Goal: Navigation & Orientation: Find specific page/section

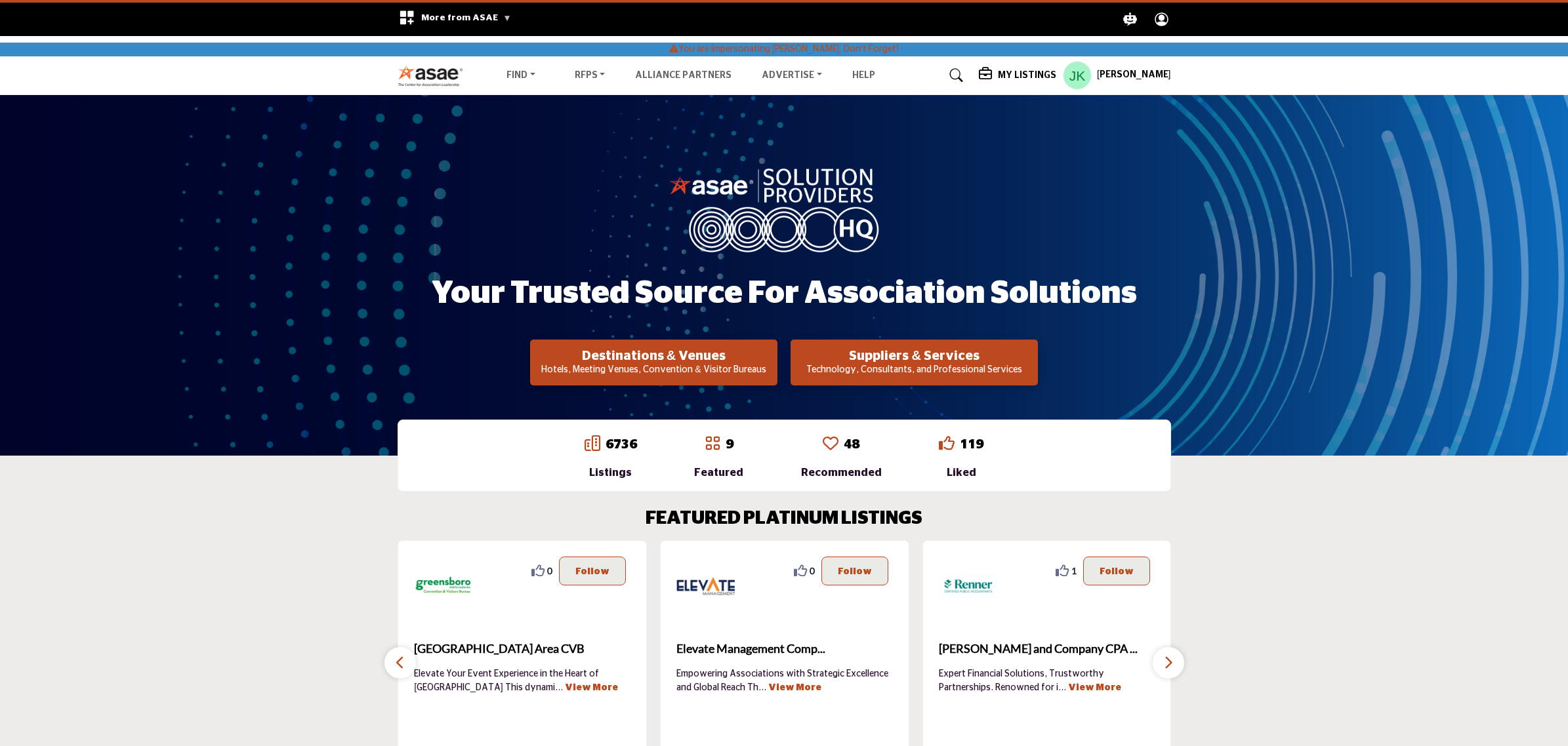
click at [995, 68] on icon at bounding box center [986, 74] width 16 height 13
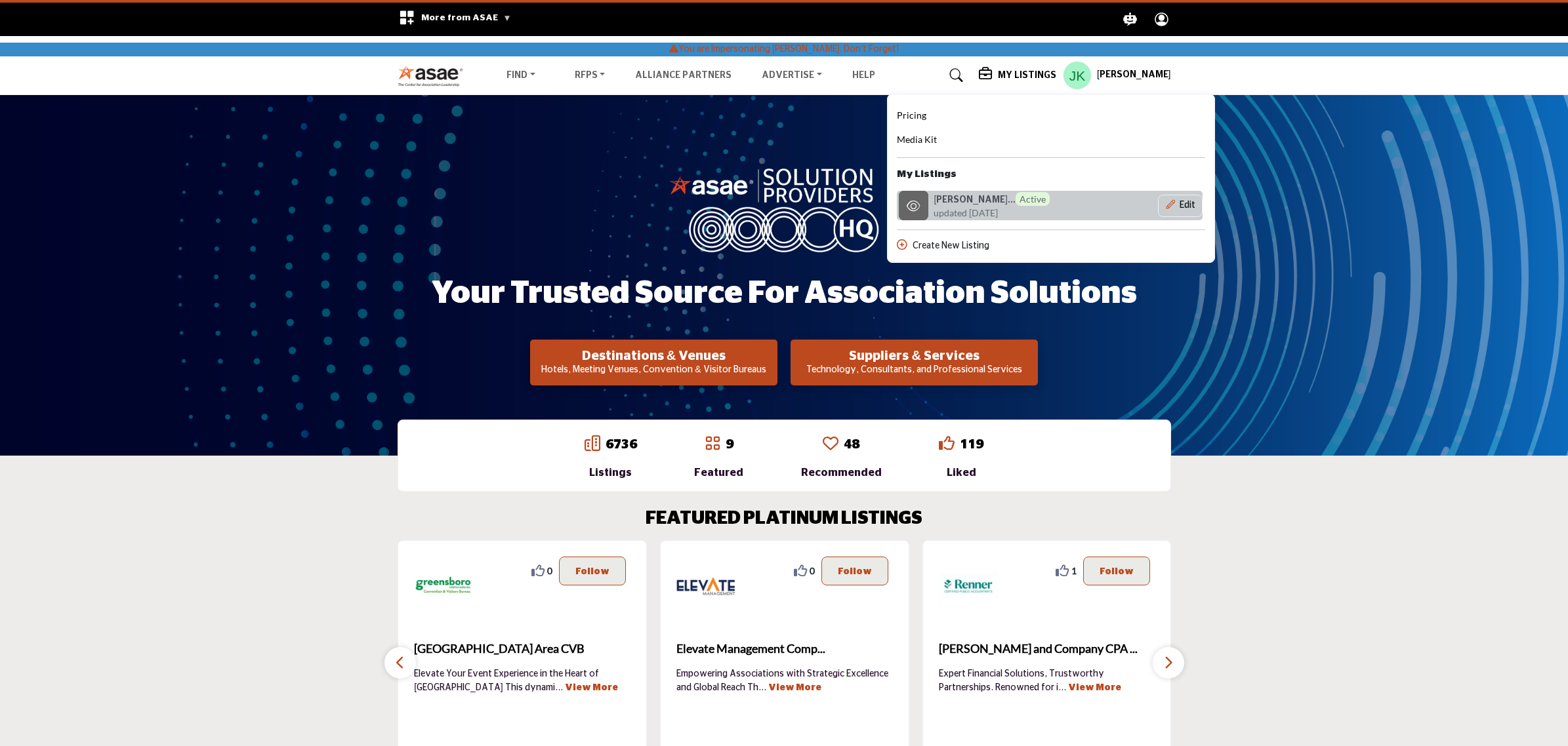
click at [956, 206] on span "updated [DATE]" at bounding box center [965, 213] width 64 height 14
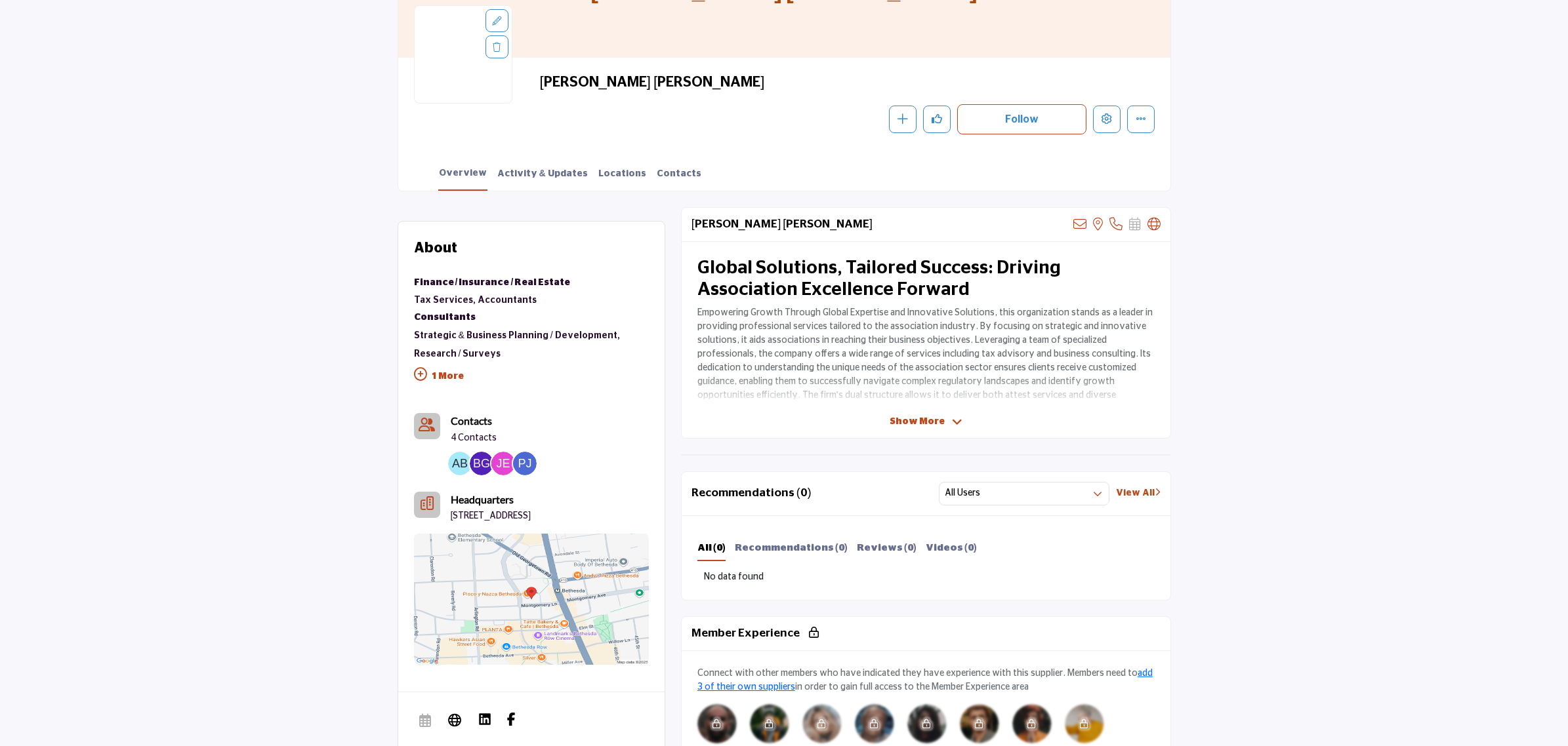
scroll to position [246, 0]
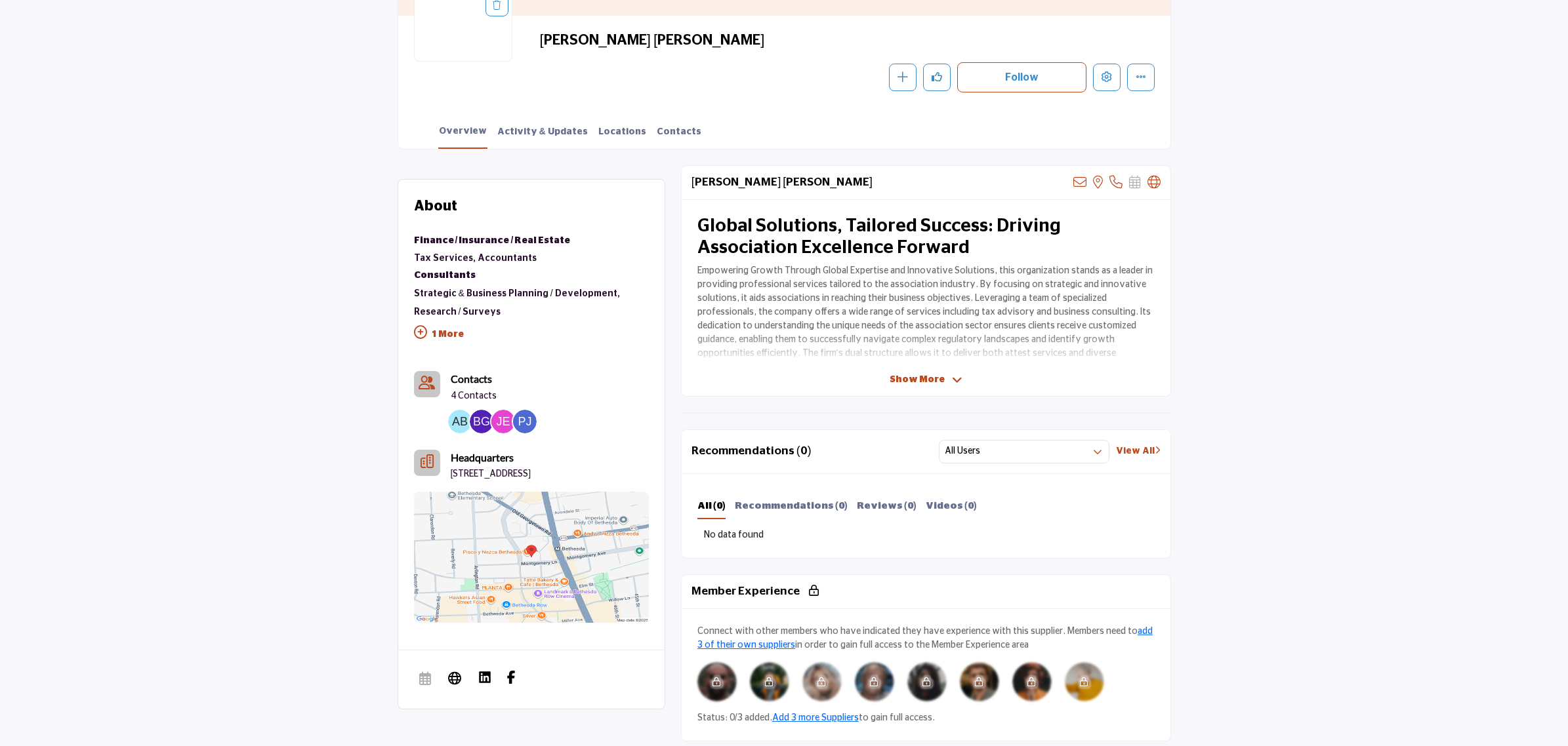
click at [892, 375] on span "Show More" at bounding box center [916, 380] width 55 height 14
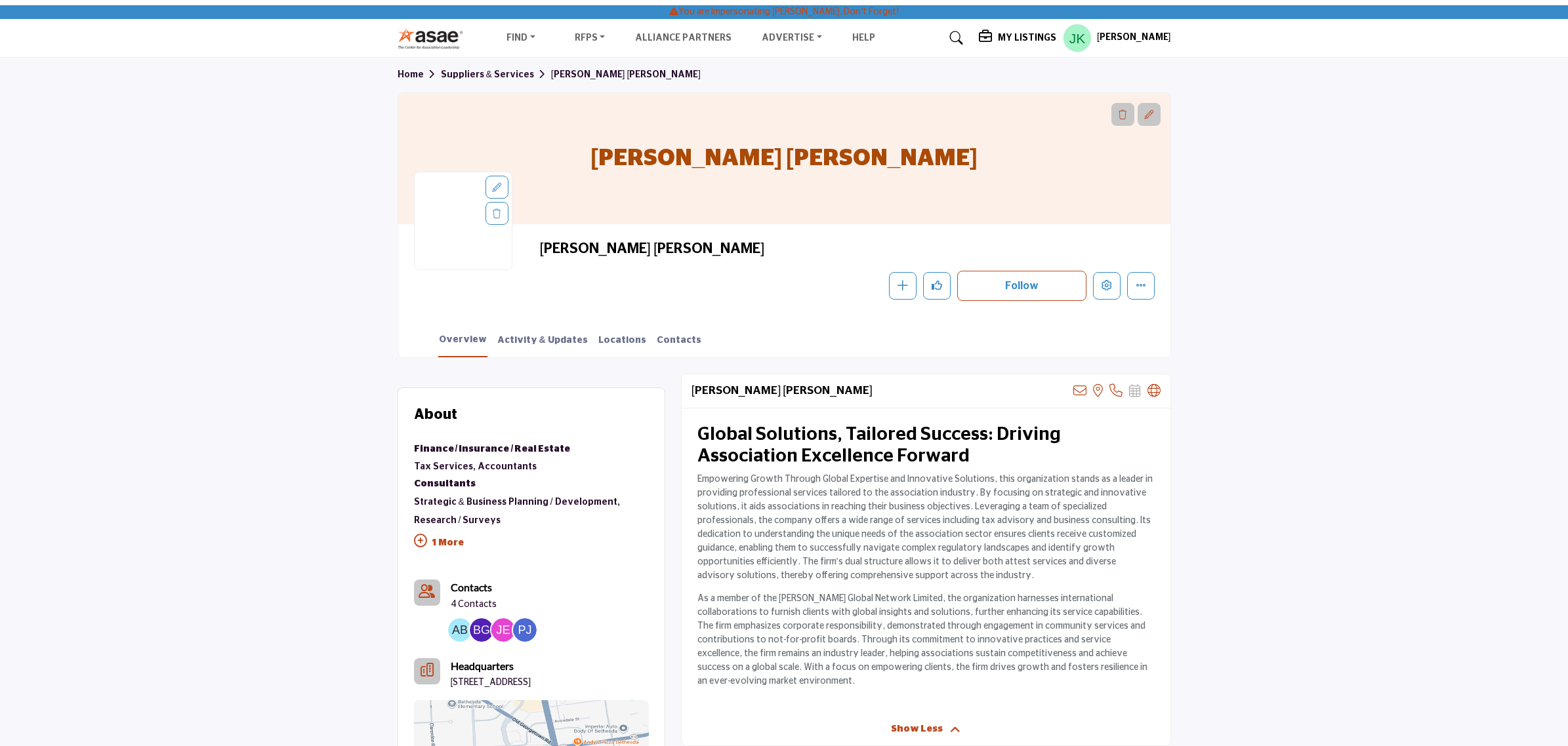
scroll to position [0, 0]
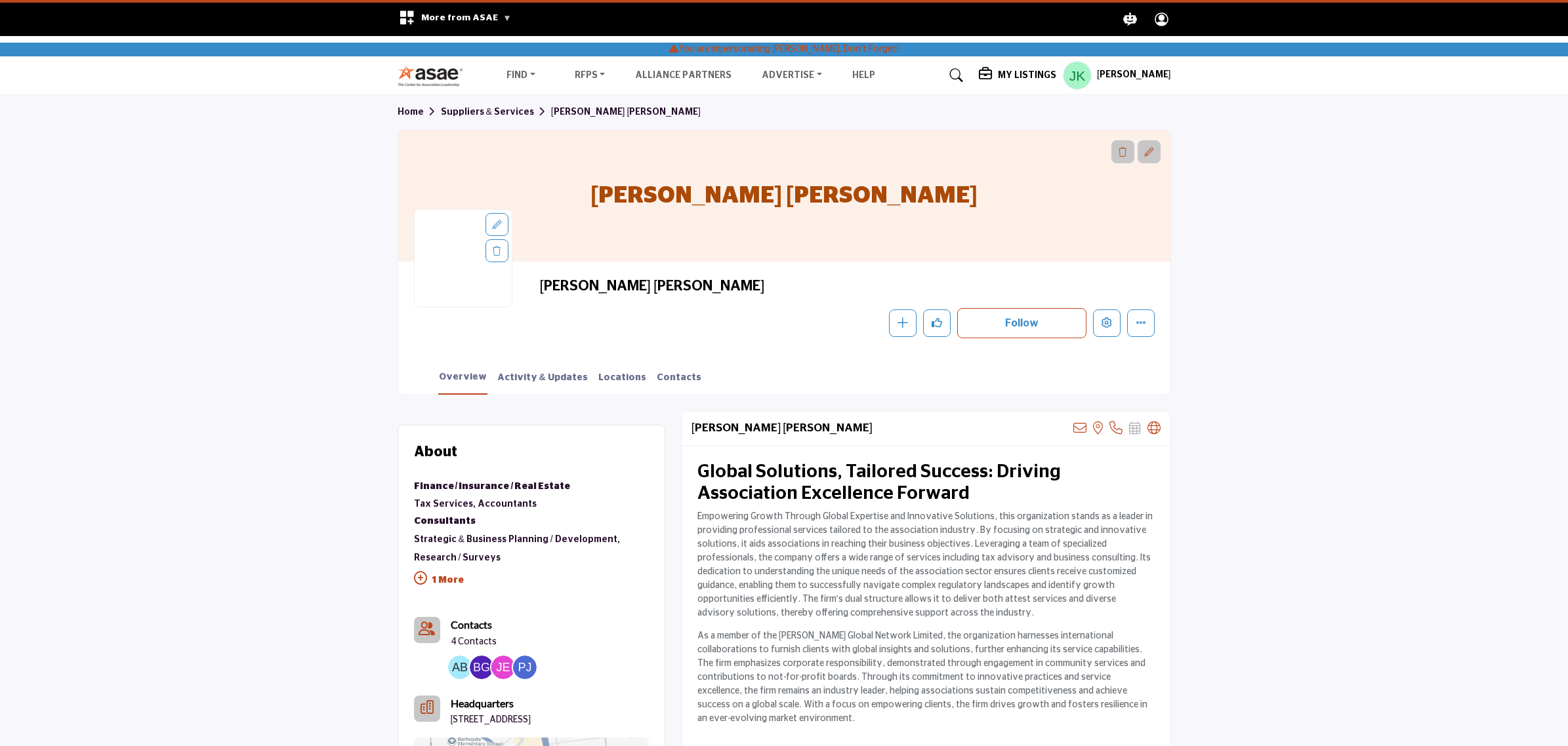
click at [1369, 329] on section "Home Suppliers & Services Citrin Cooperman Citrin Cooperman Citrin Cooperman Fo…" at bounding box center [784, 244] width 1568 height 300
click at [1103, 322] on icon "Edit company" at bounding box center [1106, 322] width 10 height 10
click at [1097, 315] on button "Edit company" at bounding box center [1107, 323] width 28 height 28
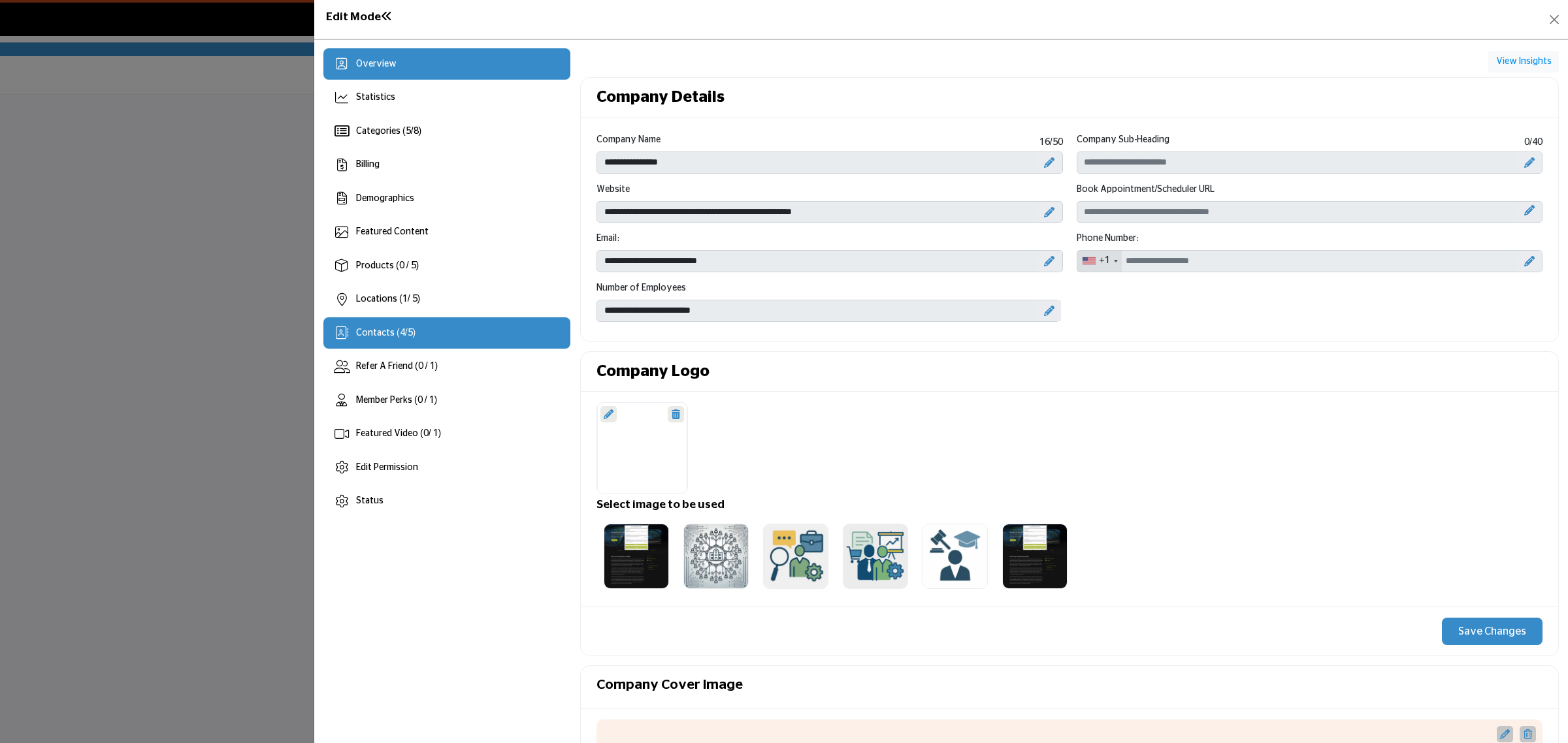
click at [392, 338] on div "Contacts ( 4 / 5 )" at bounding box center [386, 333] width 59 height 14
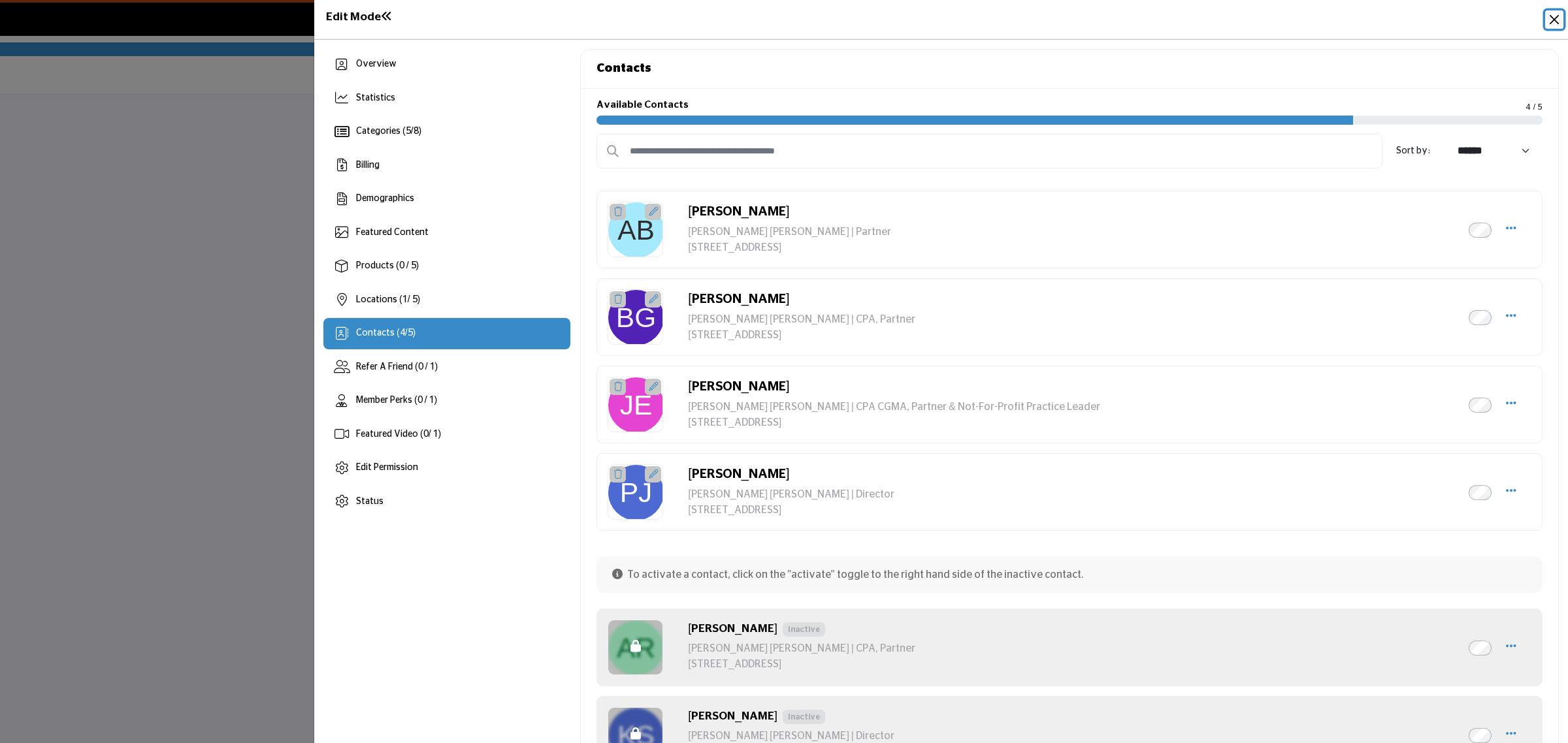
click at [1552, 10] on button "Close" at bounding box center [1554, 19] width 19 height 19
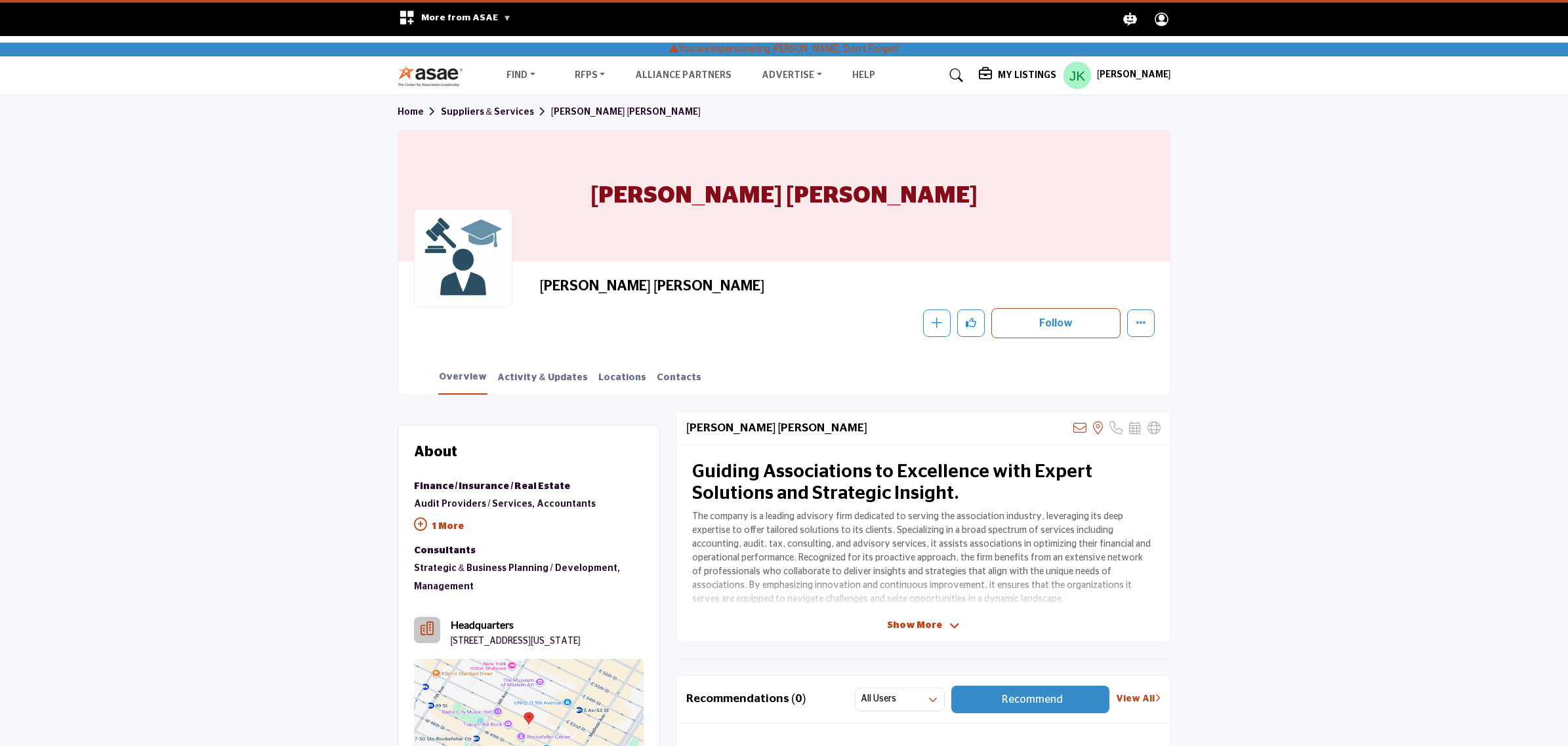
click at [1135, 66] on div "James Knoebel Stop Impersonating My Profile My Interests My Lists My Suppliers …" at bounding box center [1116, 75] width 108 height 29
click at [1135, 72] on h5 "James Knoebel" at bounding box center [1134, 75] width 74 height 13
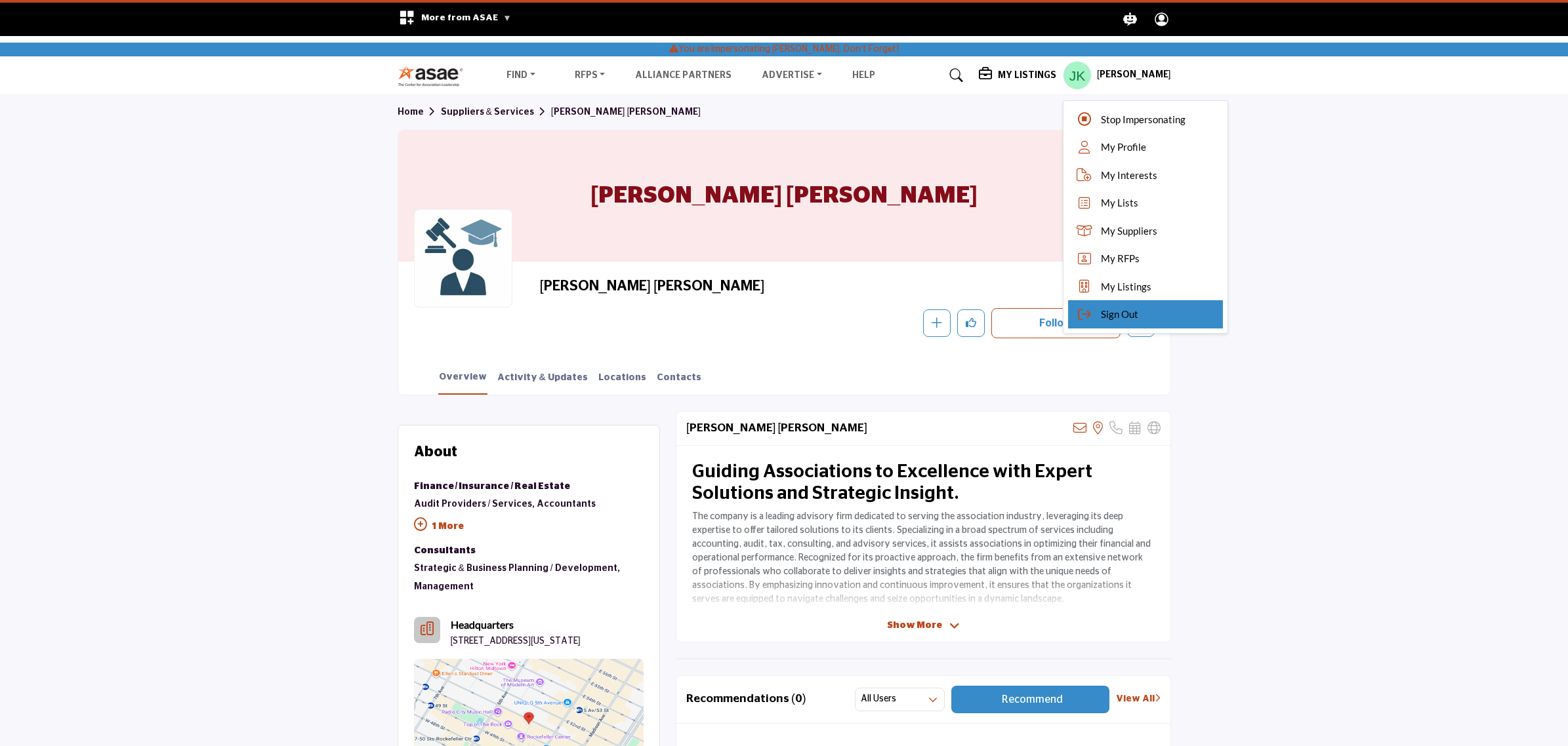
click at [1100, 307] on span "Sign Out" at bounding box center [1119, 314] width 37 height 15
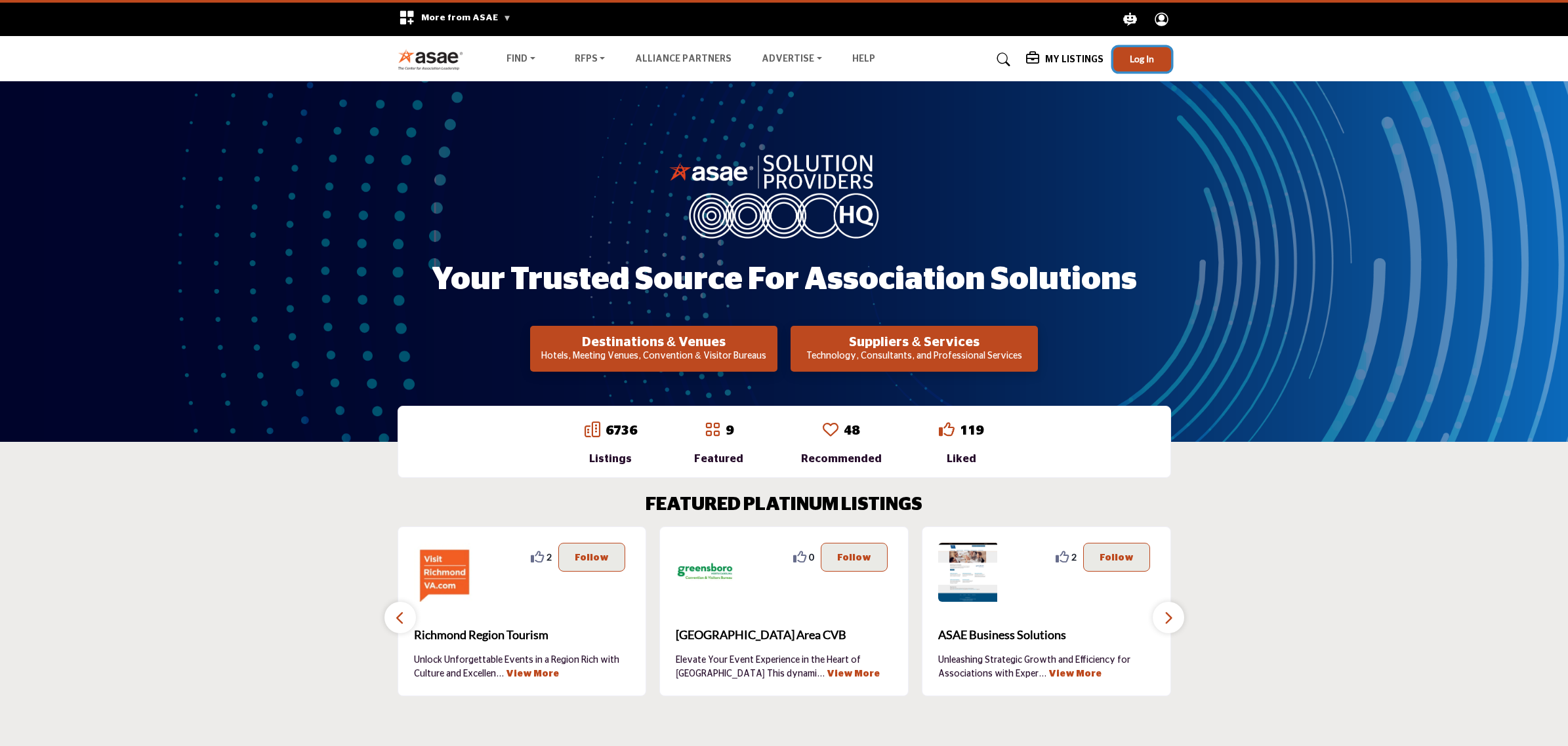
click at [1148, 57] on span "Log In" at bounding box center [1141, 59] width 24 height 11
